Goal: Task Accomplishment & Management: Manage account settings

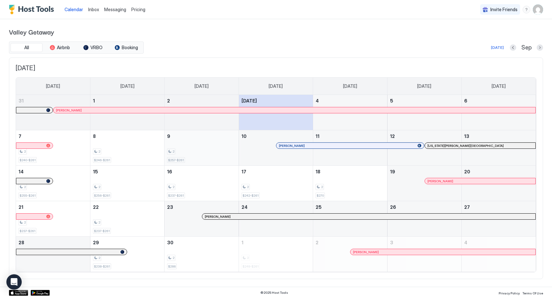
click at [197, 165] on div "2 $257-$261" at bounding box center [202, 147] width 74 height 35
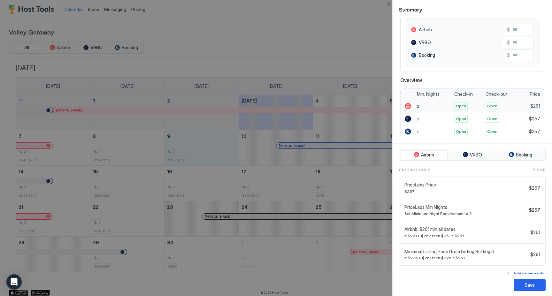
scroll to position [77, 0]
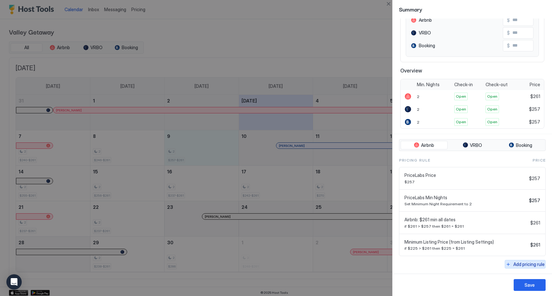
click at [529, 263] on div "Add pricing rule" at bounding box center [528, 264] width 31 height 7
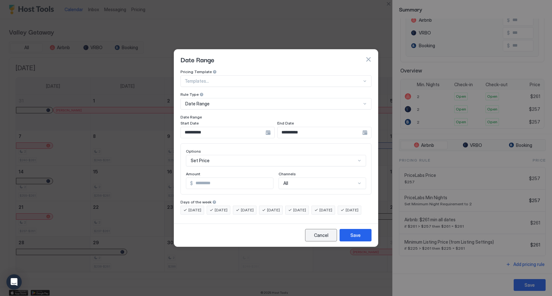
click at [325, 239] on div "Cancel" at bounding box center [321, 235] width 14 height 7
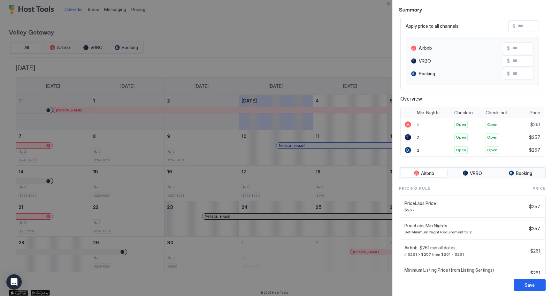
scroll to position [0, 0]
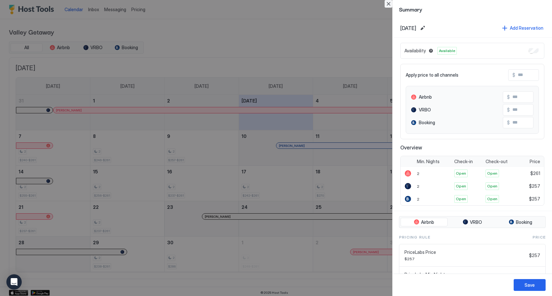
click at [390, 4] on button "Close" at bounding box center [389, 4] width 8 height 8
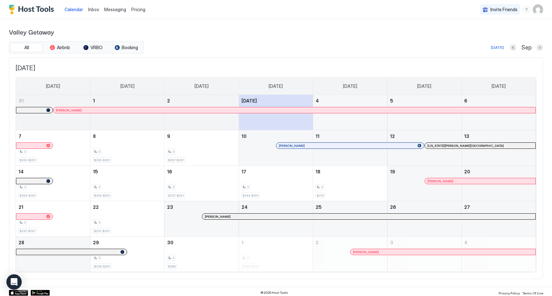
click at [144, 9] on div "Pricing" at bounding box center [138, 9] width 19 height 11
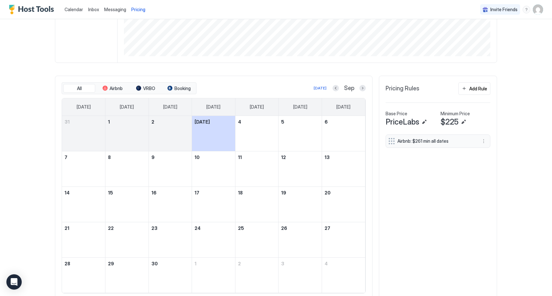
scroll to position [160, 0]
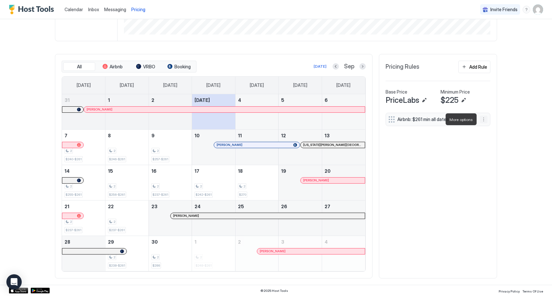
click at [483, 119] on button "More options" at bounding box center [484, 120] width 8 height 8
click at [491, 148] on span "Delete" at bounding box center [496, 148] width 12 height 5
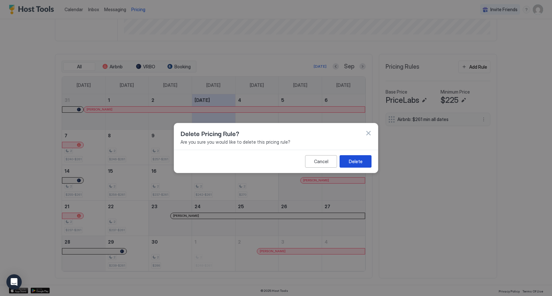
click at [351, 163] on div "Delete" at bounding box center [356, 161] width 14 height 7
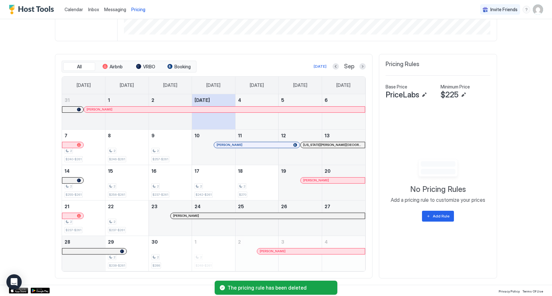
click at [471, 69] on div "Pricing Rules" at bounding box center [438, 67] width 105 height 12
click at [437, 211] on button "Add Rule" at bounding box center [438, 216] width 32 height 11
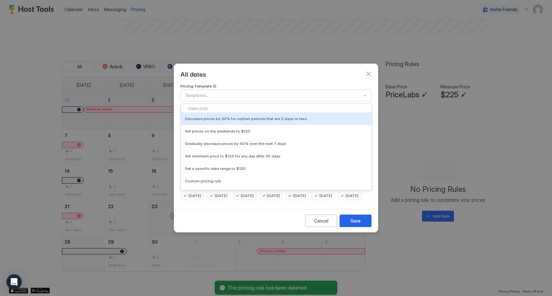
click at [360, 90] on div "Templates..." at bounding box center [276, 96] width 191 height 12
click at [355, 73] on div "All dates" at bounding box center [276, 74] width 204 height 20
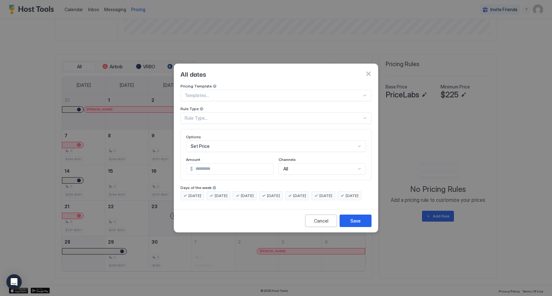
click at [363, 93] on div at bounding box center [364, 95] width 5 height 5
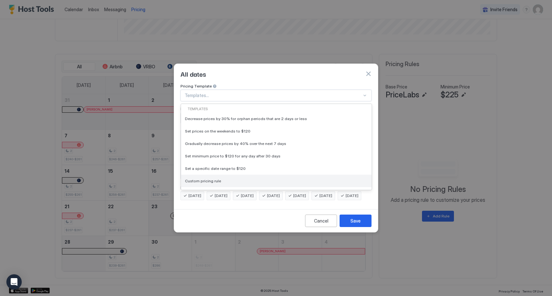
click at [300, 179] on div "Custom pricing rule" at bounding box center [276, 181] width 183 height 5
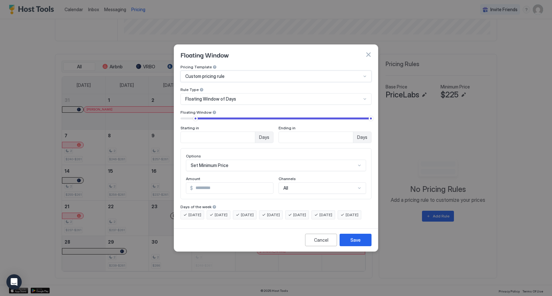
click at [367, 96] on div at bounding box center [364, 98] width 5 height 5
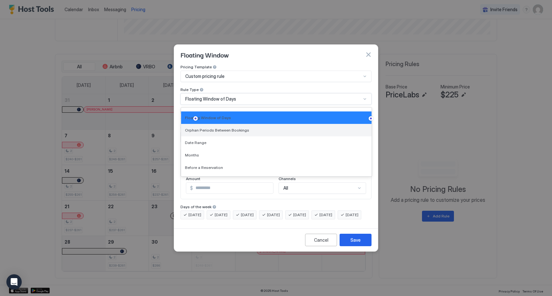
scroll to position [0, 0]
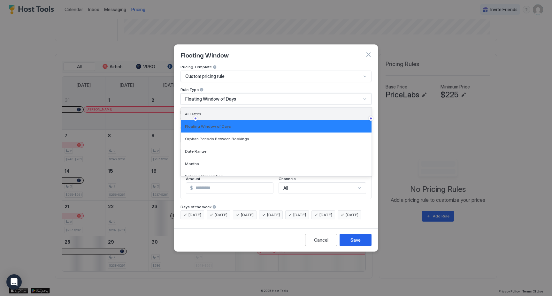
click at [335, 111] on div "All Dates" at bounding box center [276, 113] width 183 height 5
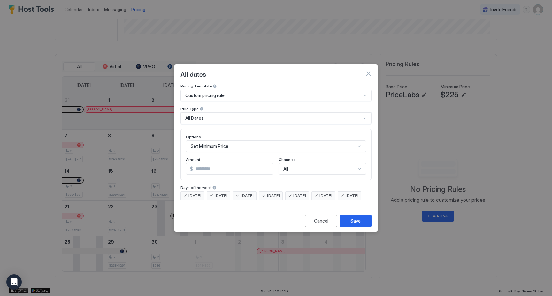
click at [333, 143] on div "Set Minimum Price" at bounding box center [276, 147] width 180 height 12
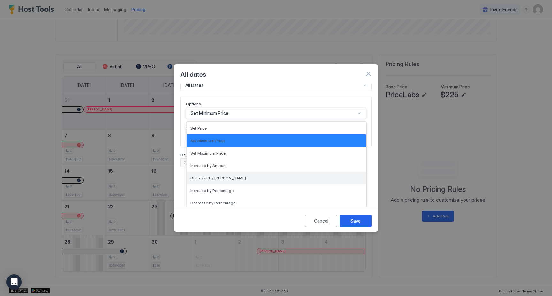
scroll to position [10, 0]
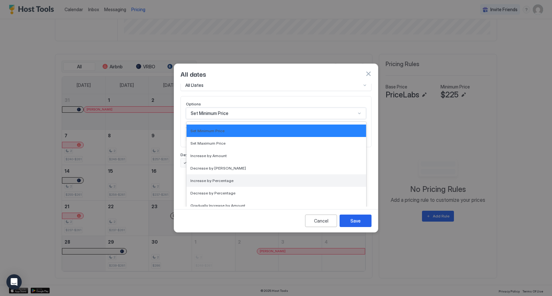
click at [298, 178] on div "Increase by Percentage" at bounding box center [276, 180] width 172 height 5
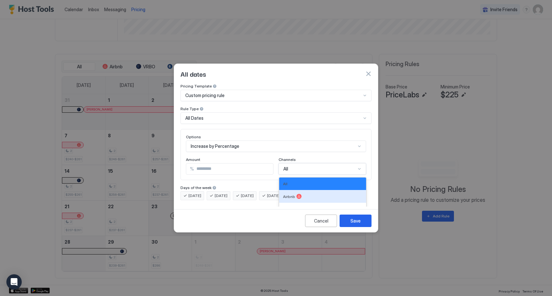
scroll to position [23, 0]
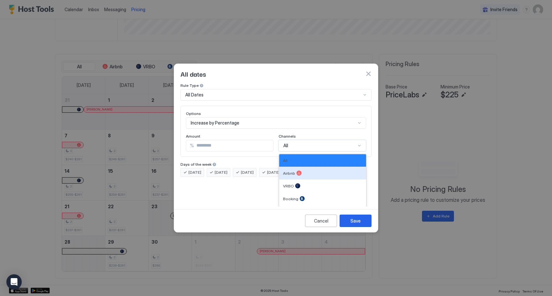
click at [305, 151] on div "Airbnb, 2 of 5. 5 results available. Use Up and Down to choose options, press E…" at bounding box center [323, 146] width 88 height 12
click at [299, 171] on div at bounding box center [298, 173] width 5 height 5
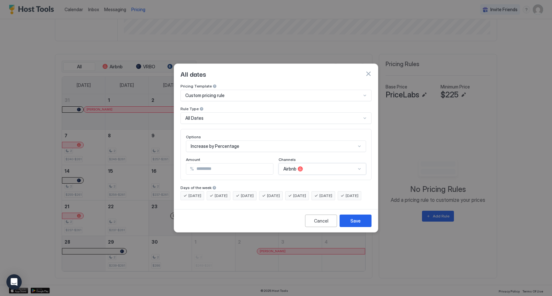
scroll to position [0, 0]
drag, startPoint x: 219, startPoint y: 165, endPoint x: 186, endPoint y: 161, distance: 33.3
click at [186, 161] on div "Options Increase by Percentage Amount % *** Channels Airbnb" at bounding box center [276, 154] width 191 height 51
type input "****"
click at [311, 185] on div "Days of the week" at bounding box center [276, 188] width 191 height 6
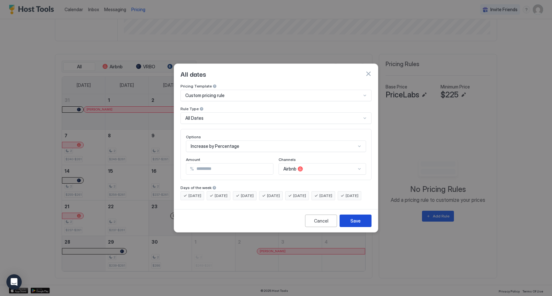
click at [350, 225] on button "Save" at bounding box center [356, 221] width 32 height 12
click at [355, 226] on button "Save" at bounding box center [356, 221] width 32 height 12
click at [360, 227] on button "Save" at bounding box center [356, 221] width 32 height 12
click at [473, 136] on div at bounding box center [276, 148] width 552 height 296
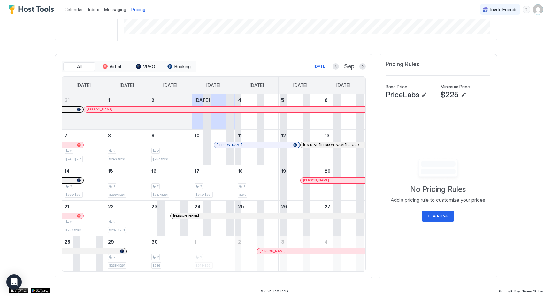
click at [486, 122] on div "No Pricing Rules Add a pricing rule to customize your prices Add Rule" at bounding box center [438, 189] width 105 height 165
